Goal: Transaction & Acquisition: Purchase product/service

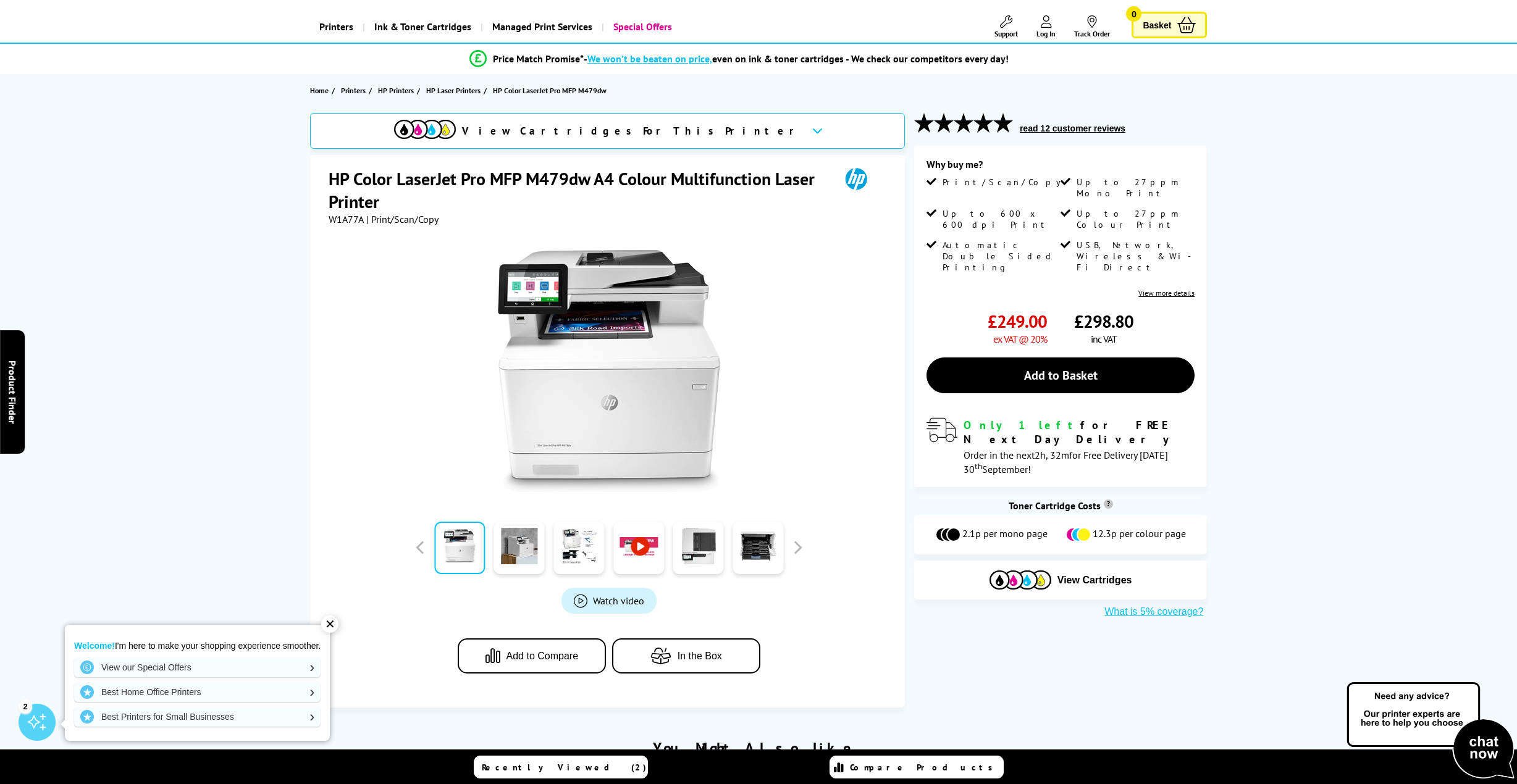
click at [631, 128] on span "View Cartridges For This Printer" at bounding box center [632, 130] width 340 height 13
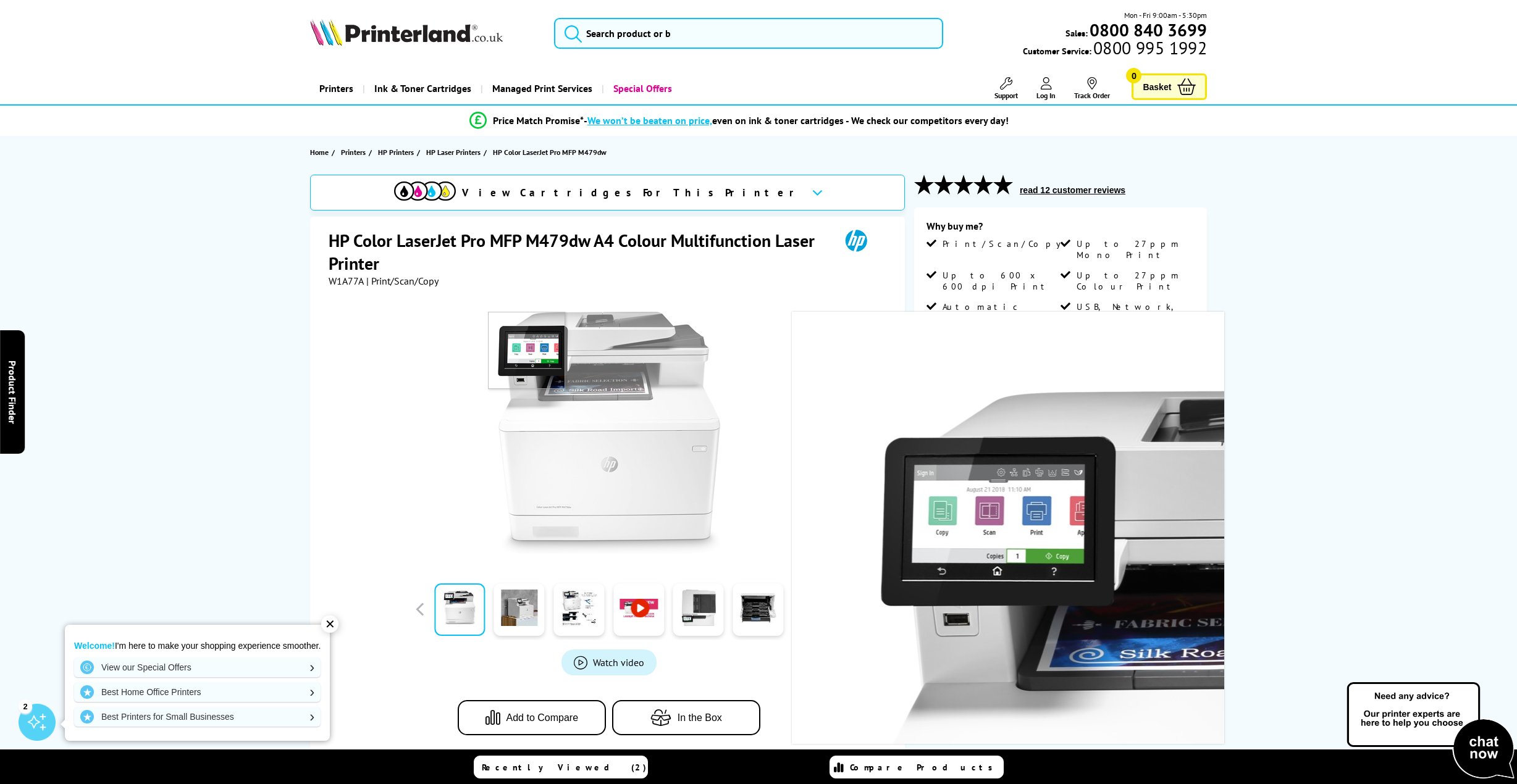
click at [522, 343] on img at bounding box center [609, 432] width 242 height 242
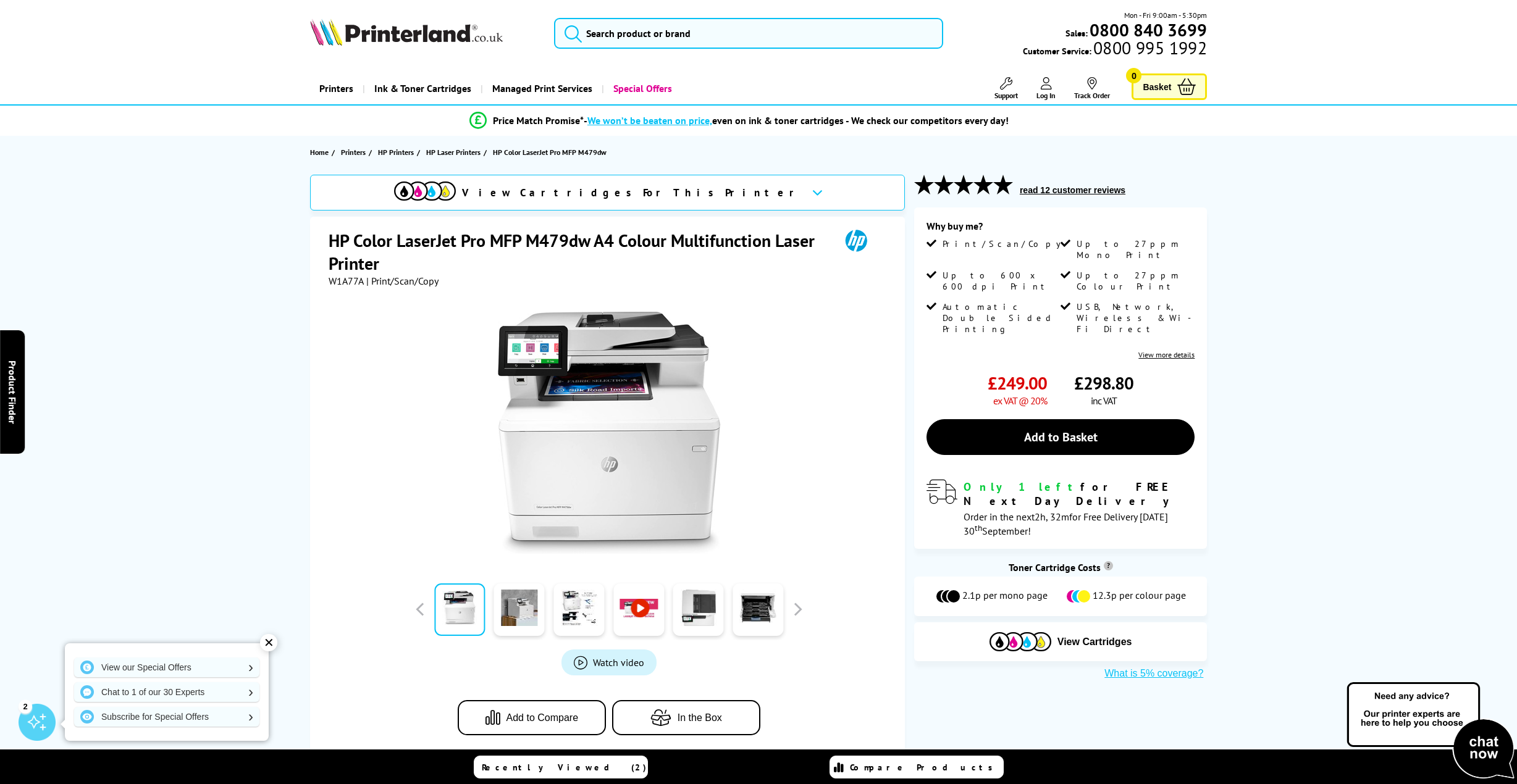
click at [620, 195] on span "View Cartridges For This Printer" at bounding box center [632, 192] width 340 height 13
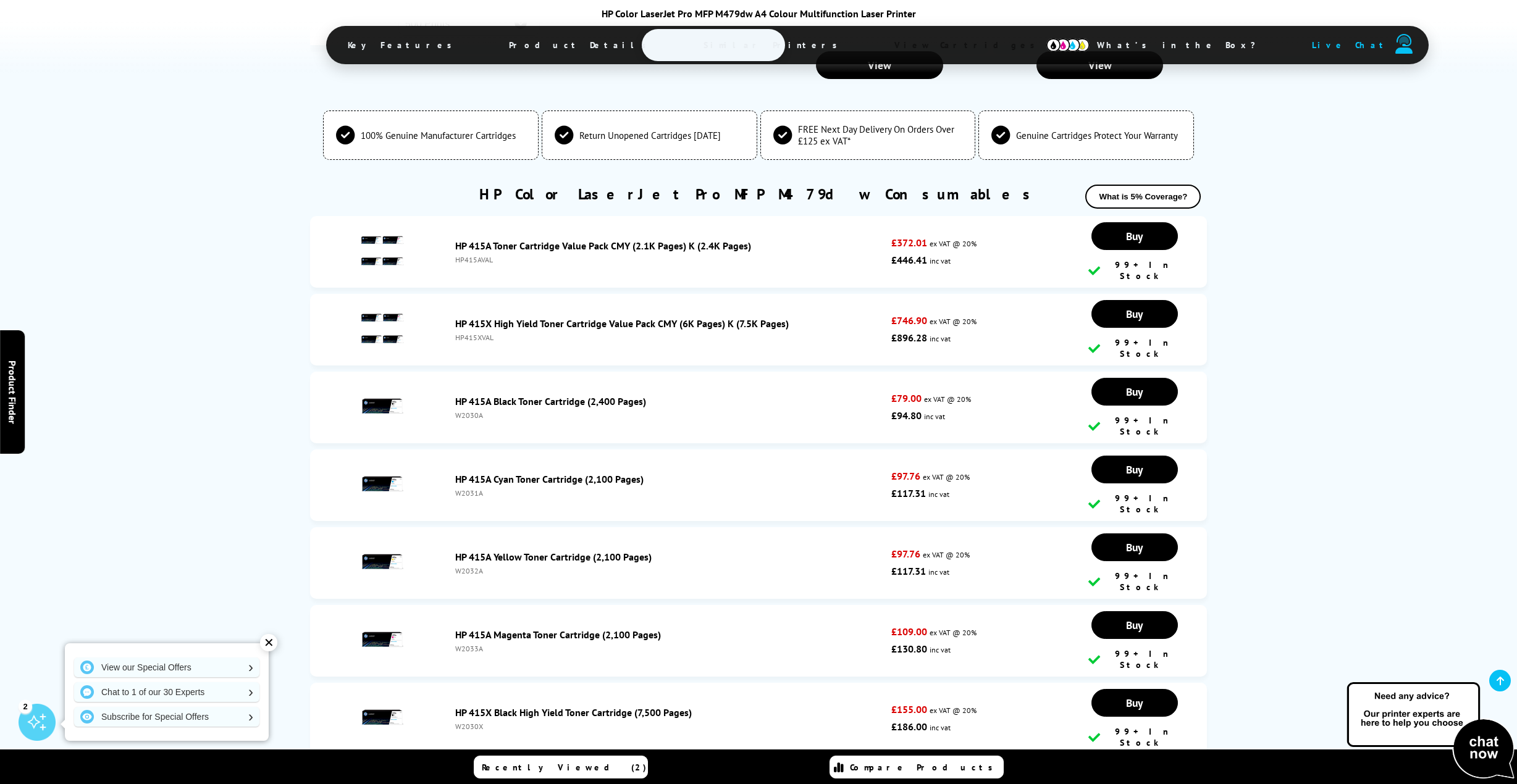
scroll to position [4195, 0]
